Goal: Find specific page/section: Find specific page/section

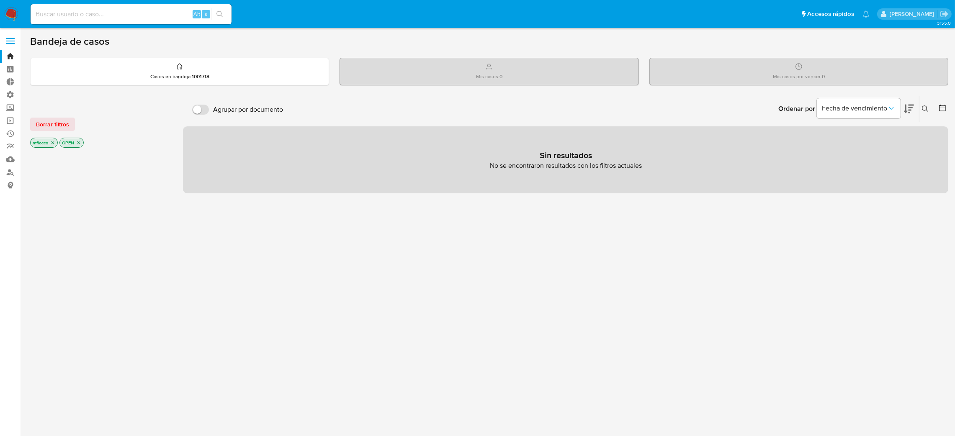
click at [52, 143] on icon "close-filter" at bounding box center [52, 142] width 5 height 5
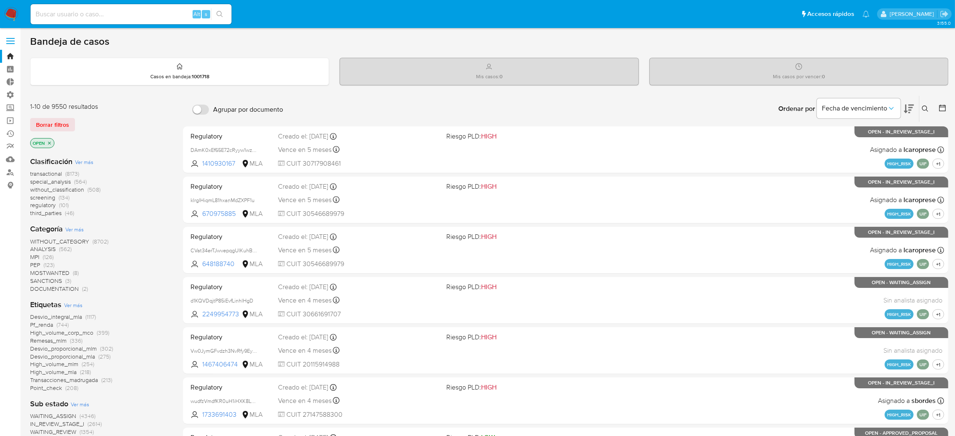
click at [49, 142] on icon "close-filter" at bounding box center [49, 143] width 5 height 5
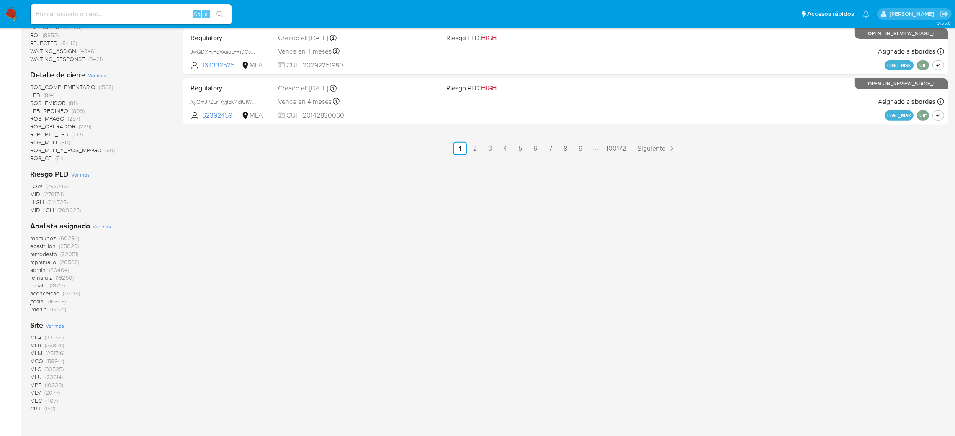
scroll to position [502, 0]
click at [34, 343] on span "MLB" at bounding box center [35, 344] width 11 height 8
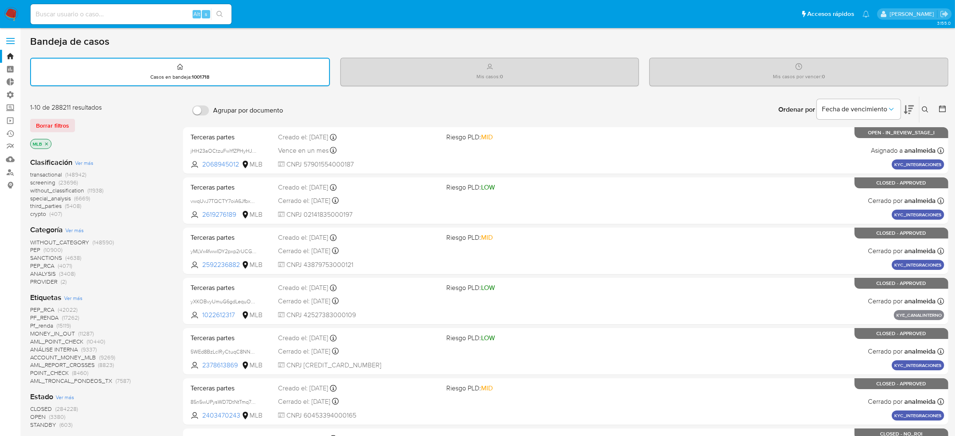
click at [51, 170] on span "transactional" at bounding box center [46, 174] width 32 height 8
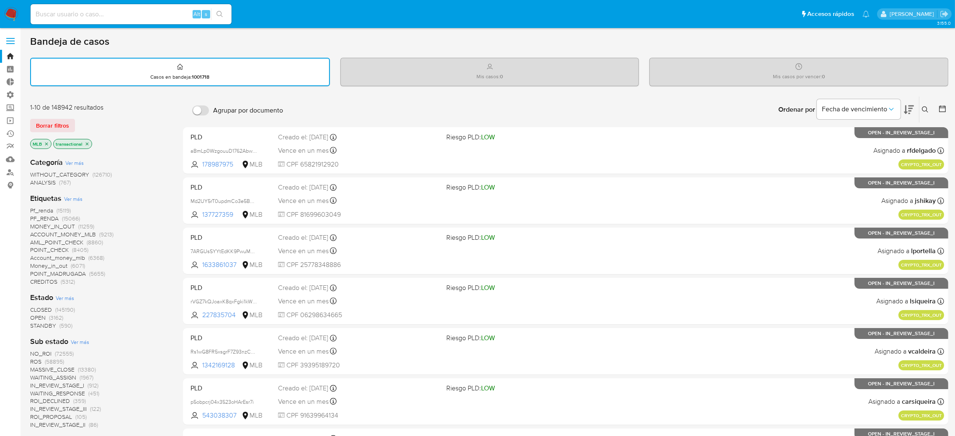
click at [77, 162] on span "Ver más" at bounding box center [74, 163] width 18 height 8
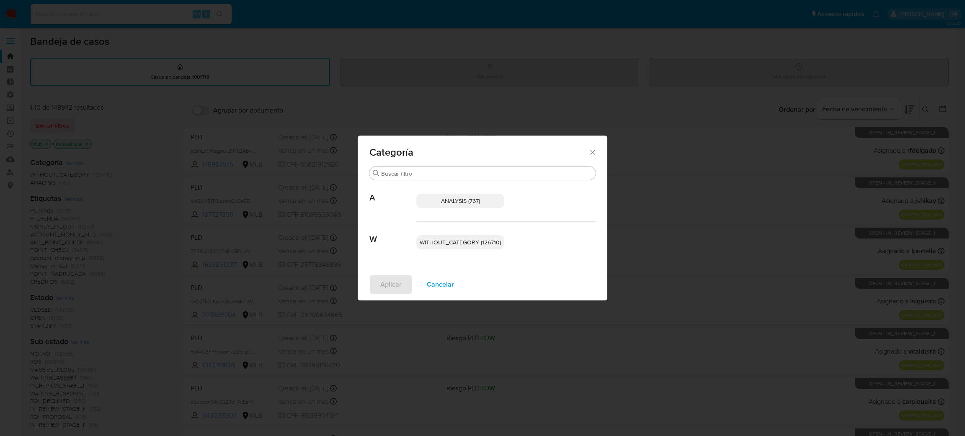
click at [592, 150] on icon "Cerrar" at bounding box center [592, 152] width 8 height 8
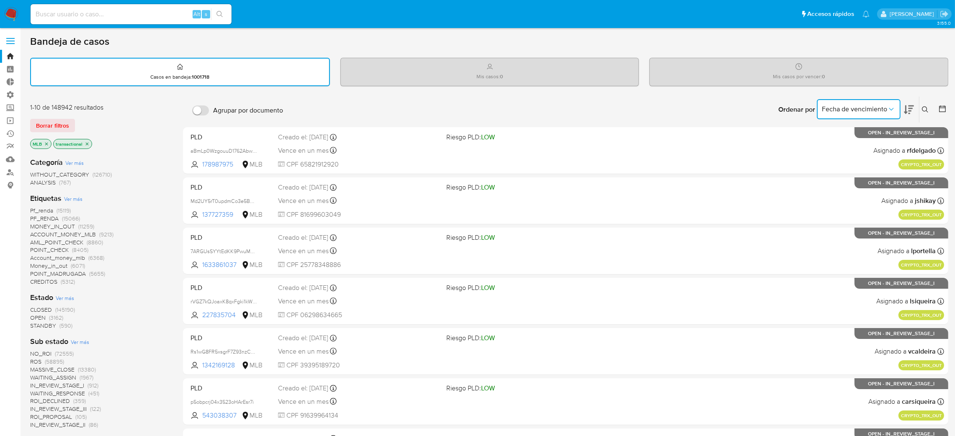
click at [889, 108] on icon "Ordenar por" at bounding box center [891, 109] width 8 height 8
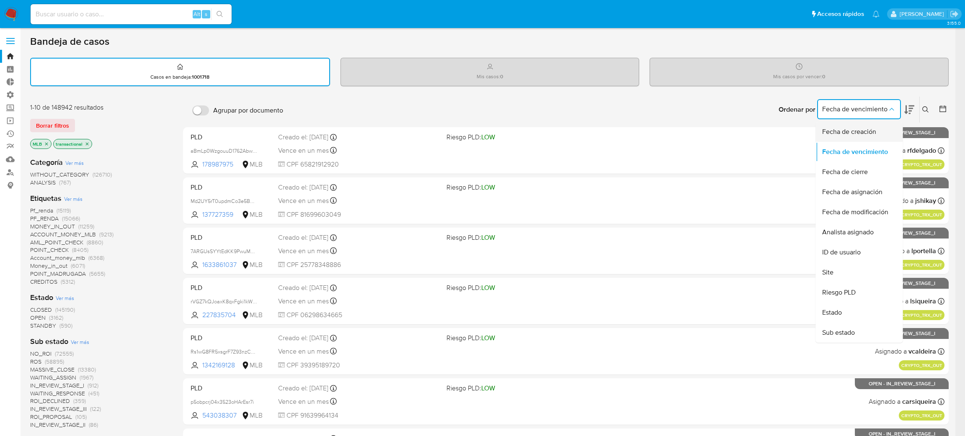
click at [889, 129] on div "Fecha de creación" at bounding box center [856, 132] width 69 height 20
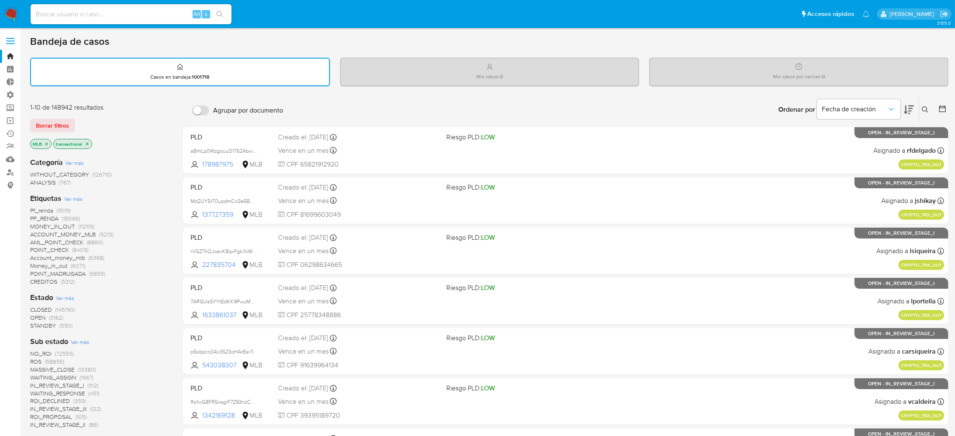
click at [944, 109] on icon at bounding box center [942, 109] width 8 height 8
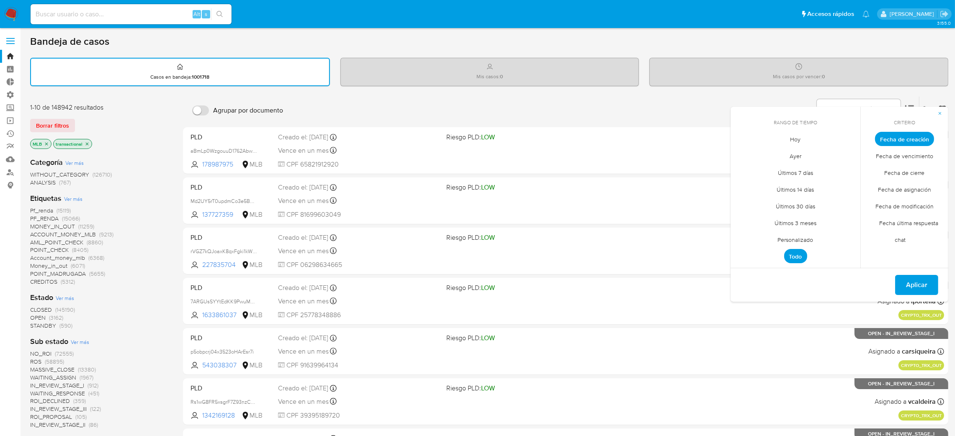
click at [819, 202] on span "Últimos 30 días" at bounding box center [795, 206] width 57 height 17
click at [924, 283] on span "Aplicar" at bounding box center [916, 285] width 21 height 18
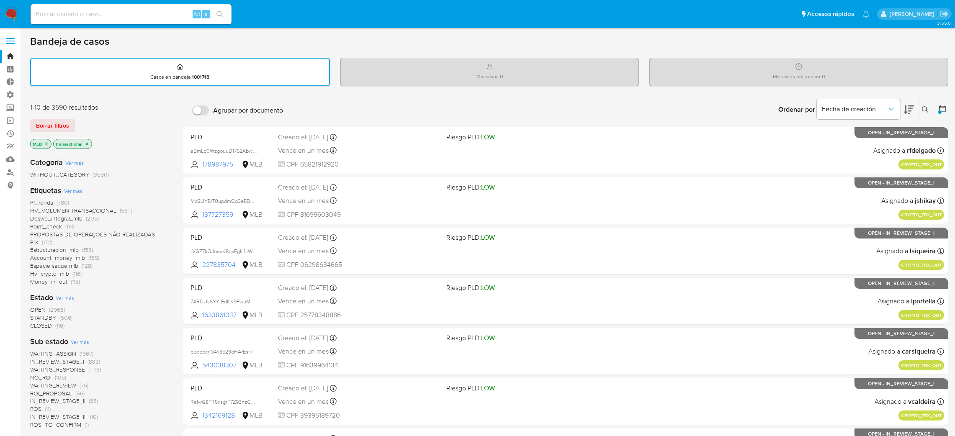
click at [945, 110] on icon at bounding box center [942, 109] width 7 height 7
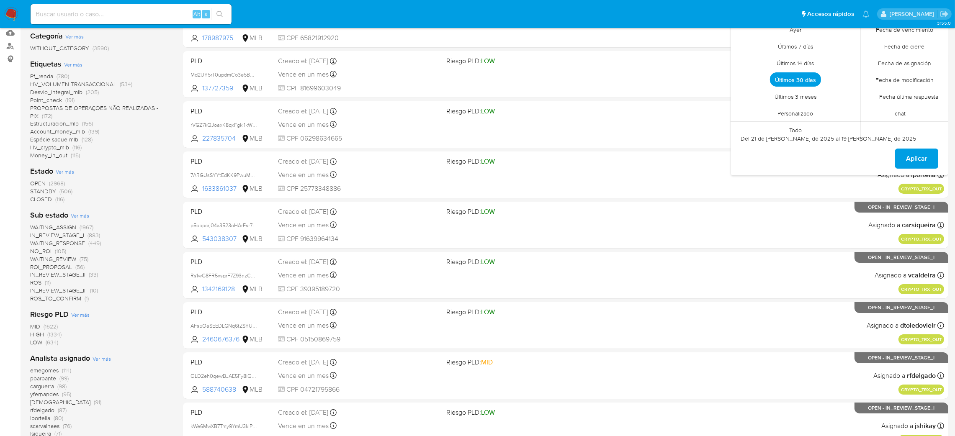
scroll to position [98, 0]
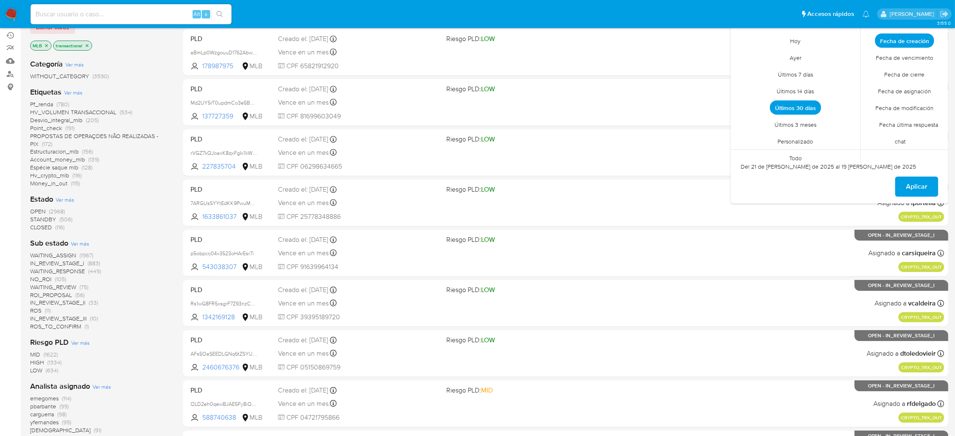
click at [52, 135] on span "PROPOSTAS DE OPERAÇOES NÃO REALIZADAS - PIX" at bounding box center [94, 140] width 128 height 16
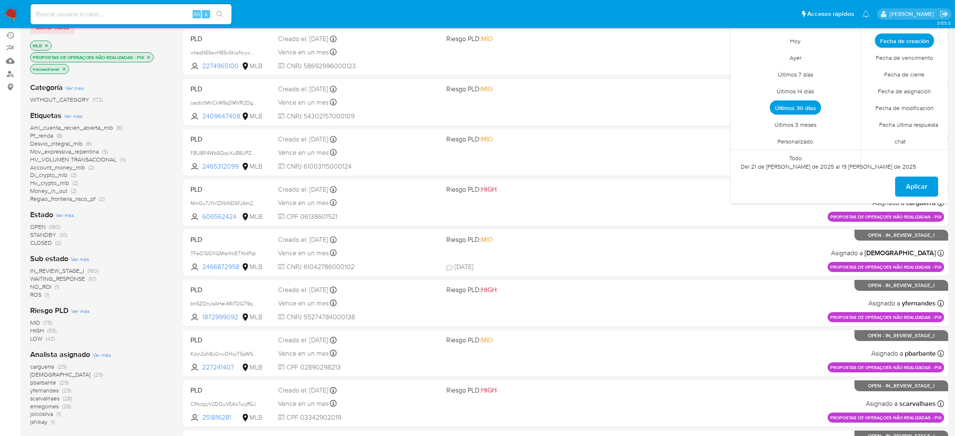
click at [62, 67] on icon "close-filter" at bounding box center [64, 69] width 5 height 5
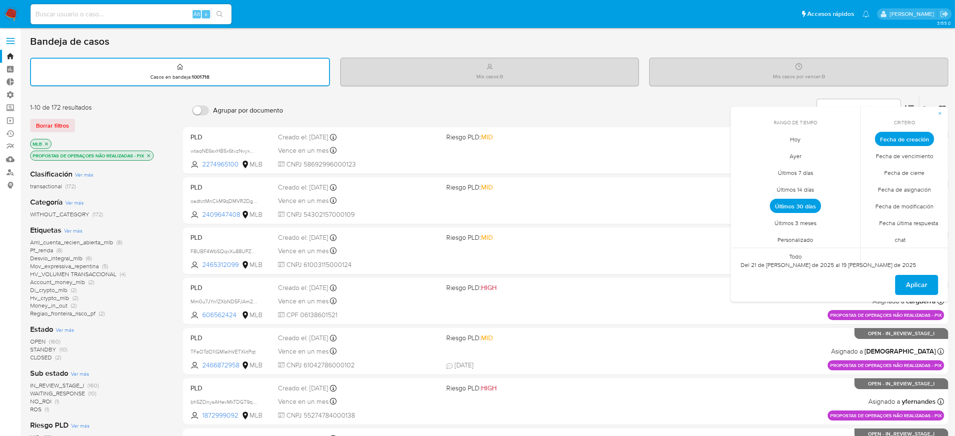
click at [652, 111] on div "Ordenar por Fecha de creación No es posible ordenar los resultados mientras se …" at bounding box center [617, 110] width 661 height 26
